Goal: Navigation & Orientation: Go to known website

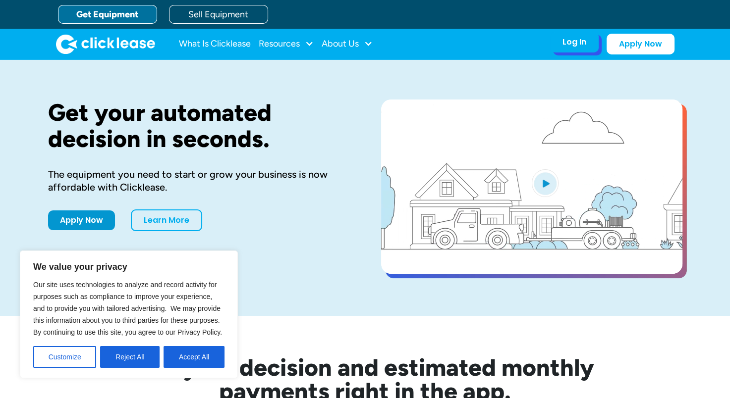
click at [568, 41] on div "Log In" at bounding box center [574, 42] width 24 height 10
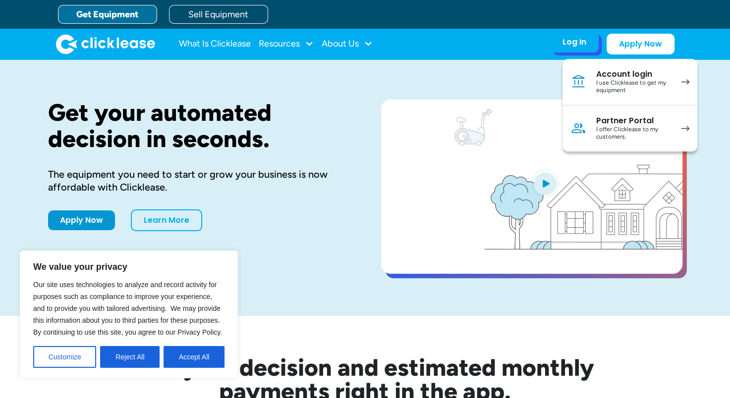
click at [615, 77] on div "Account login" at bounding box center [633, 74] width 75 height 10
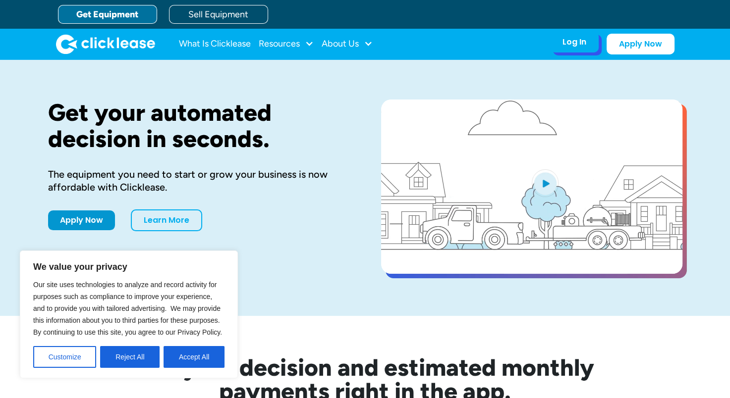
click at [565, 44] on div "Log In" at bounding box center [574, 42] width 24 height 10
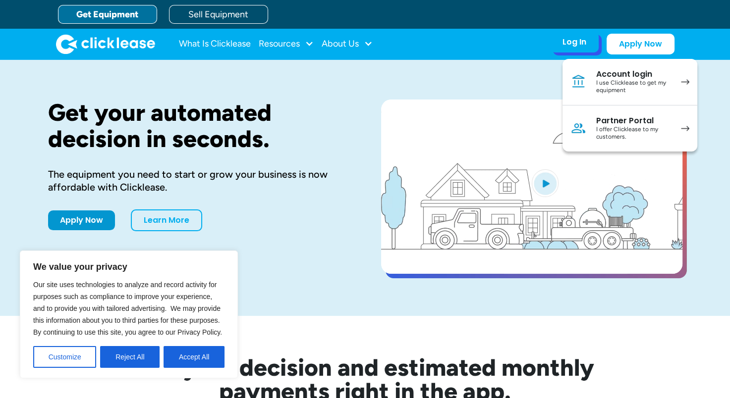
click at [632, 83] on div "I use Clicklease to get my equipment" at bounding box center [633, 86] width 75 height 15
